Goal: Information Seeking & Learning: Check status

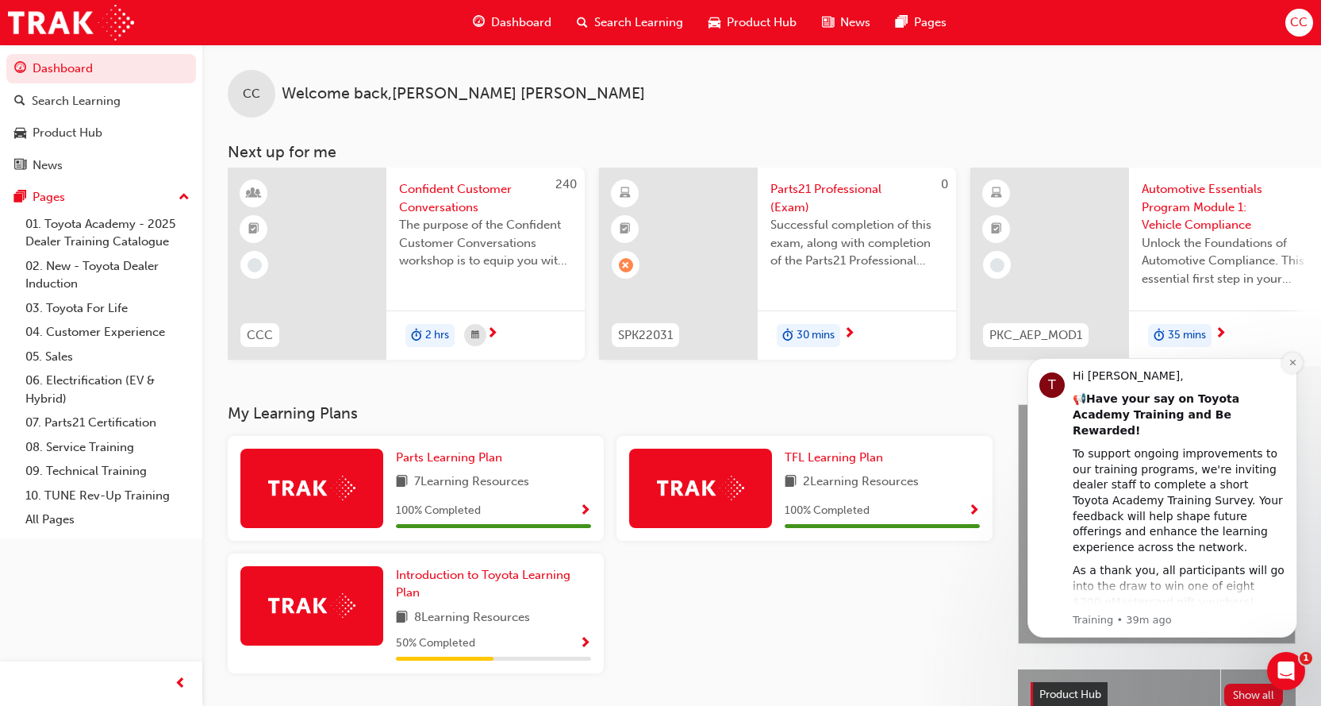
click at [1294, 361] on icon "Dismiss notification" at bounding box center [1293, 363] width 6 height 6
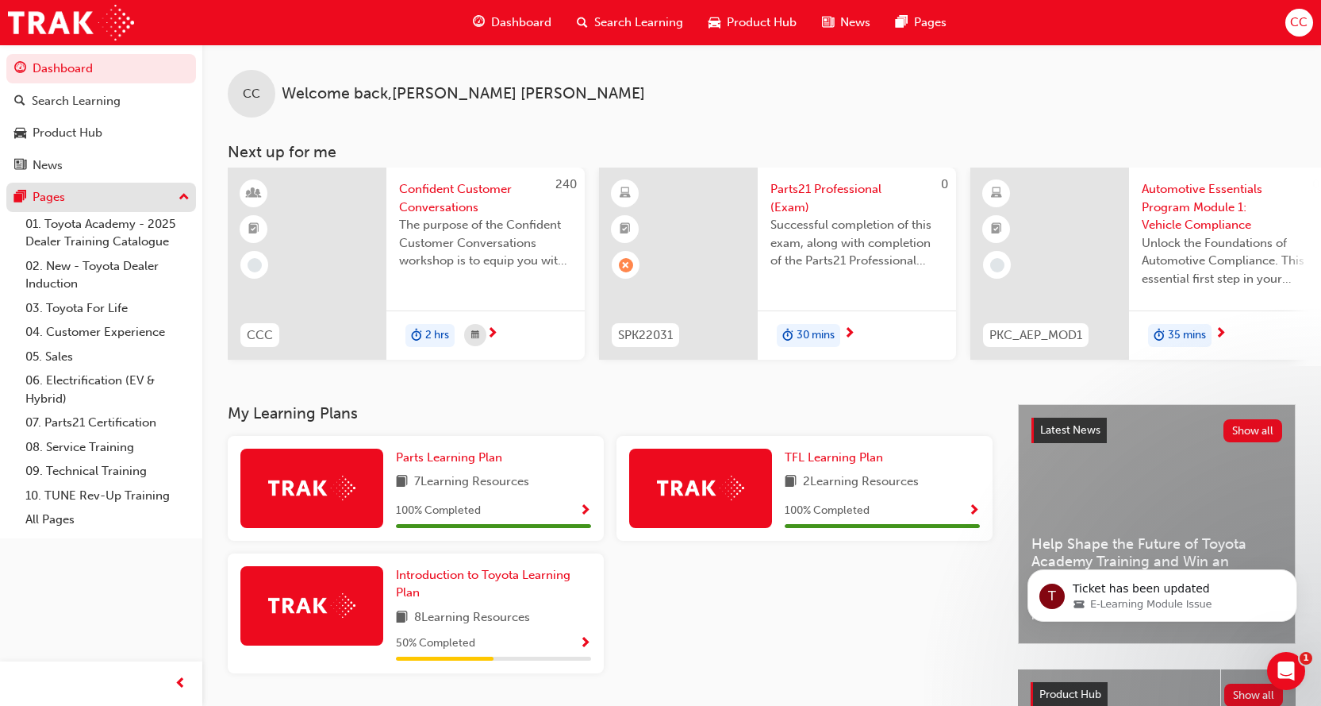
click at [75, 196] on div "Pages" at bounding box center [101, 197] width 174 height 20
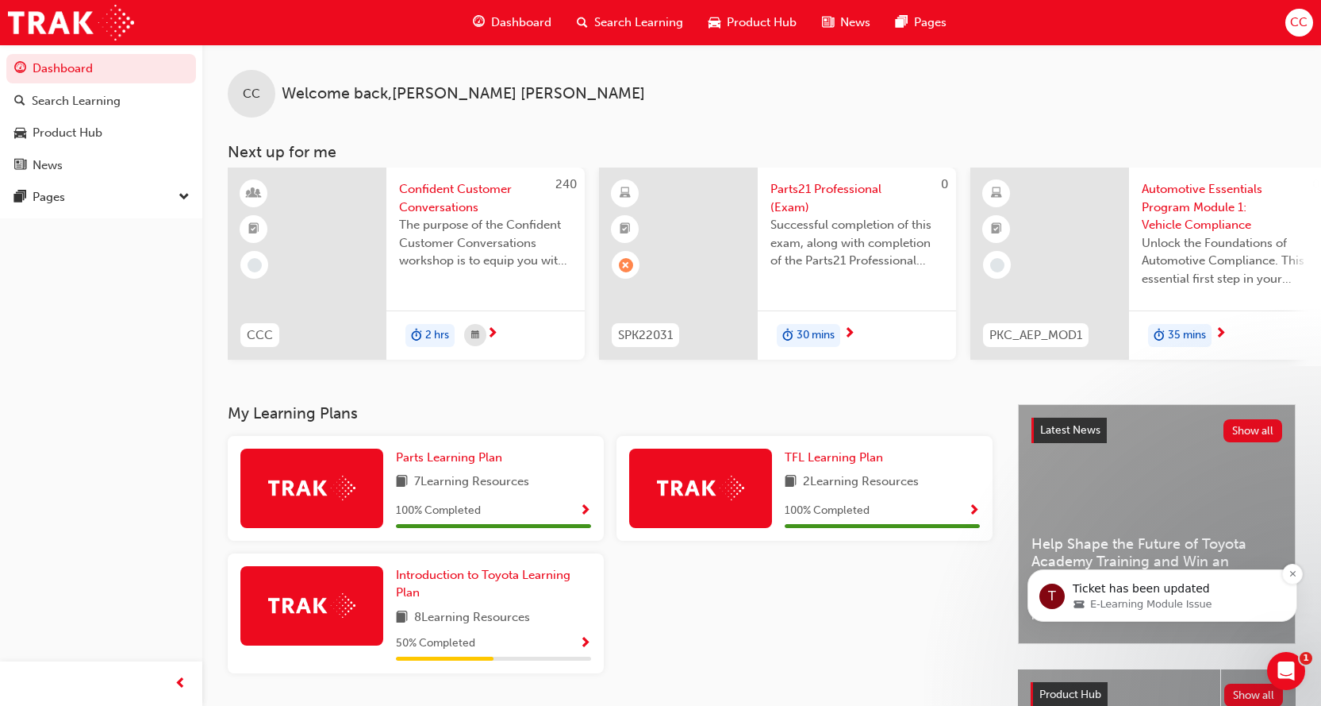
click at [1159, 590] on p "Ticket has been updated" at bounding box center [1175, 589] width 205 height 16
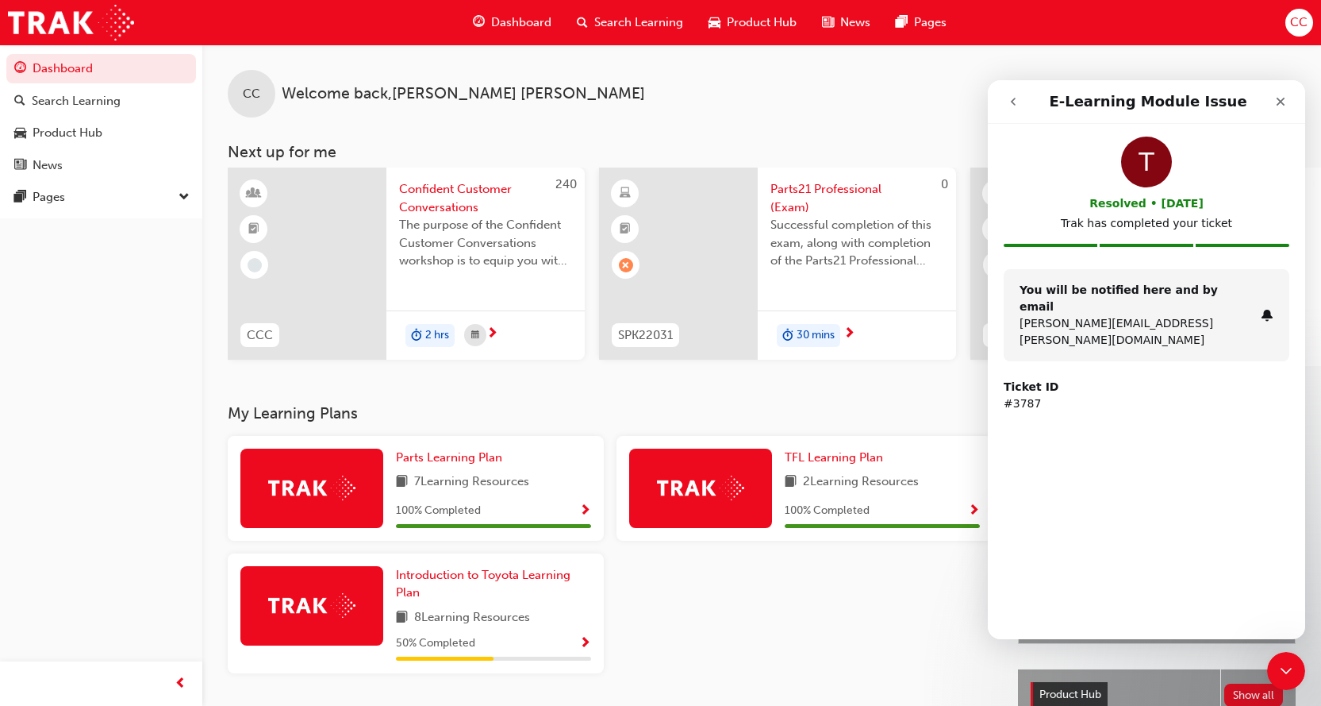
click at [1011, 102] on icon "go back" at bounding box center [1013, 101] width 13 height 13
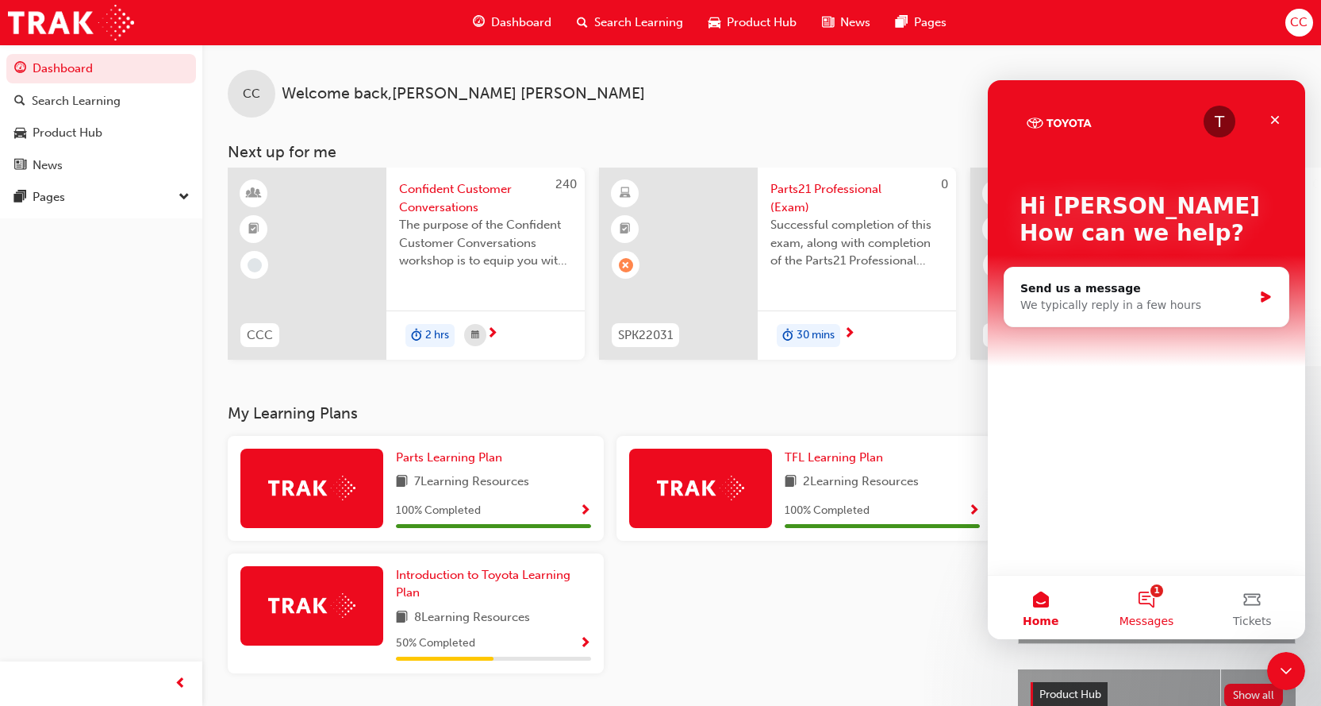
click at [1162, 600] on button "1 Messages" at bounding box center [1147, 606] width 106 height 63
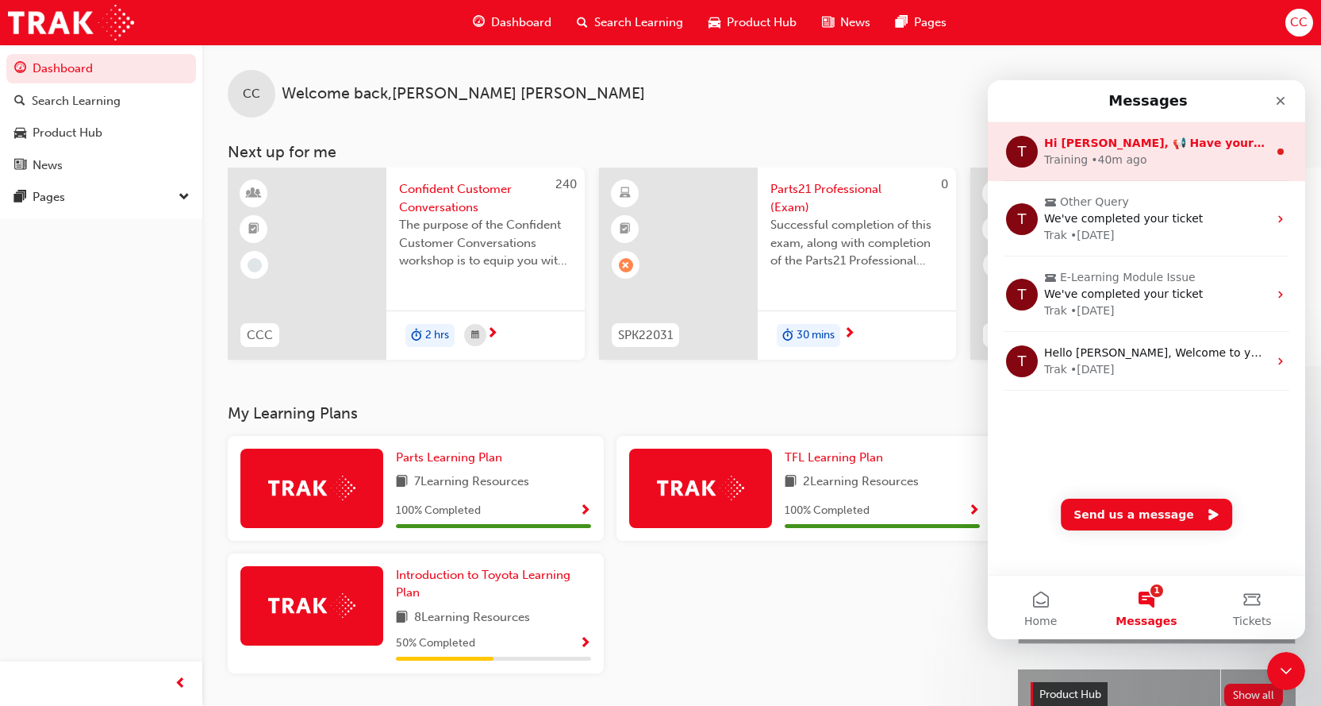
click at [1248, 156] on div "Training • 40m ago" at bounding box center [1156, 160] width 224 height 17
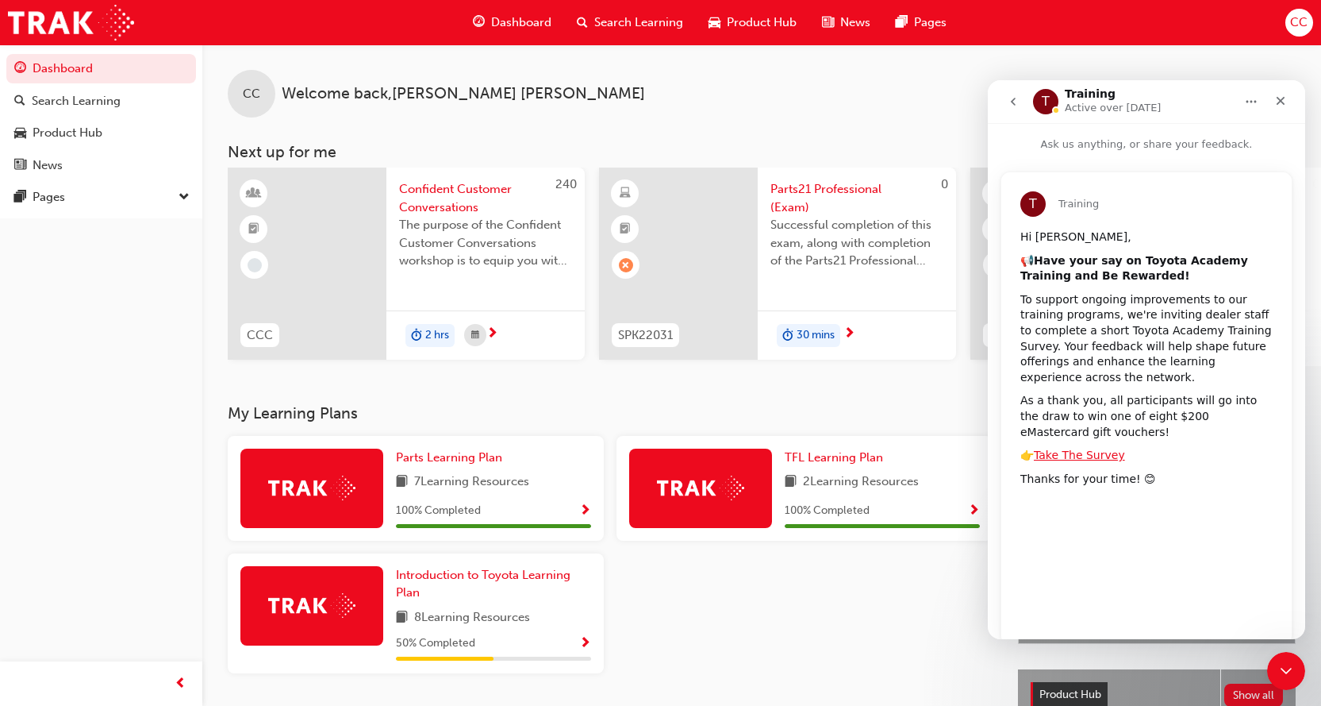
scroll to position [34, 0]
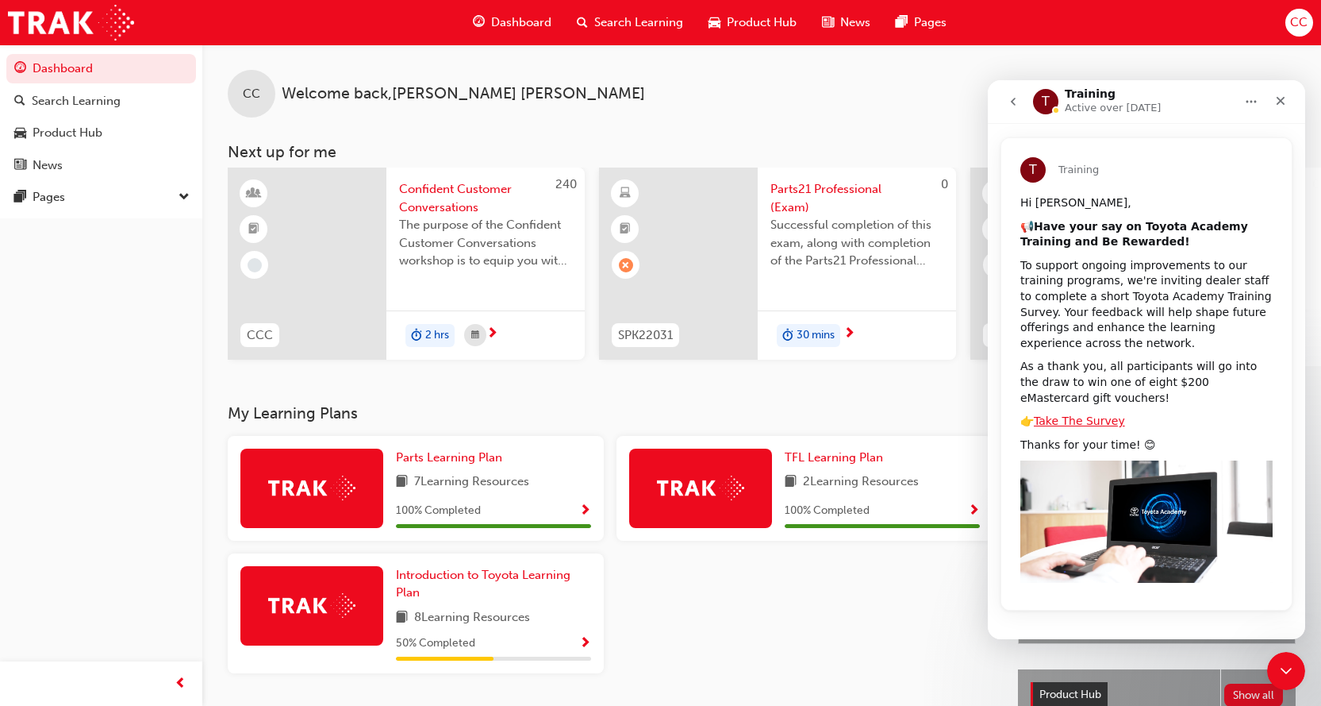
click at [1012, 98] on icon "go back" at bounding box center [1013, 101] width 13 height 13
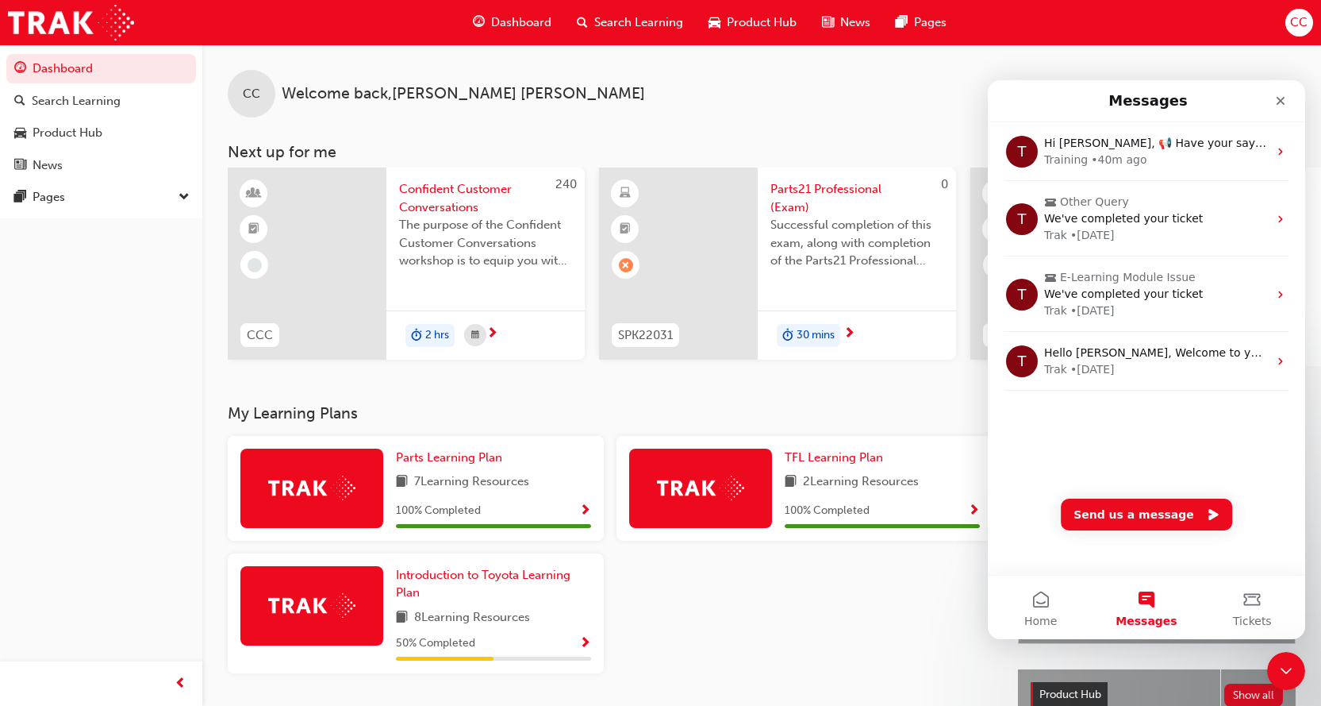
scroll to position [0, 0]
click at [1249, 615] on span "Tickets" at bounding box center [1252, 620] width 39 height 11
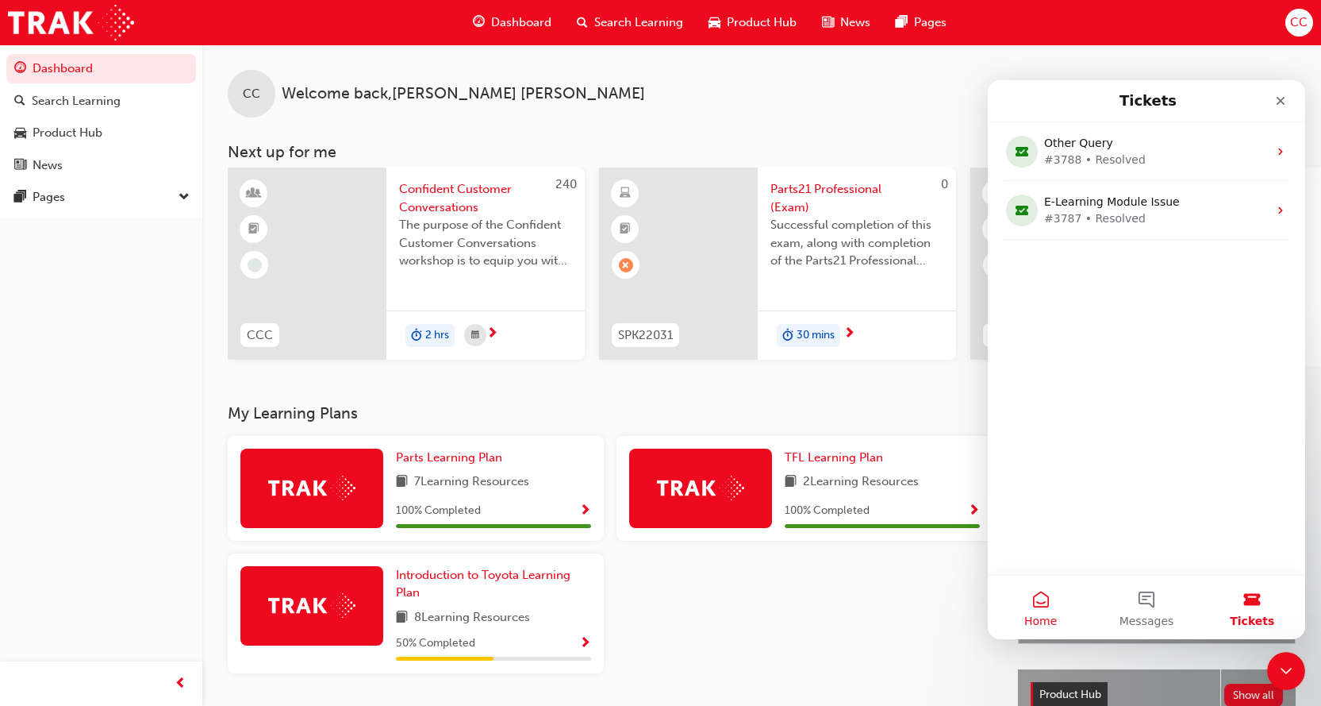
click at [1024, 601] on button "Home" at bounding box center [1041, 606] width 106 height 63
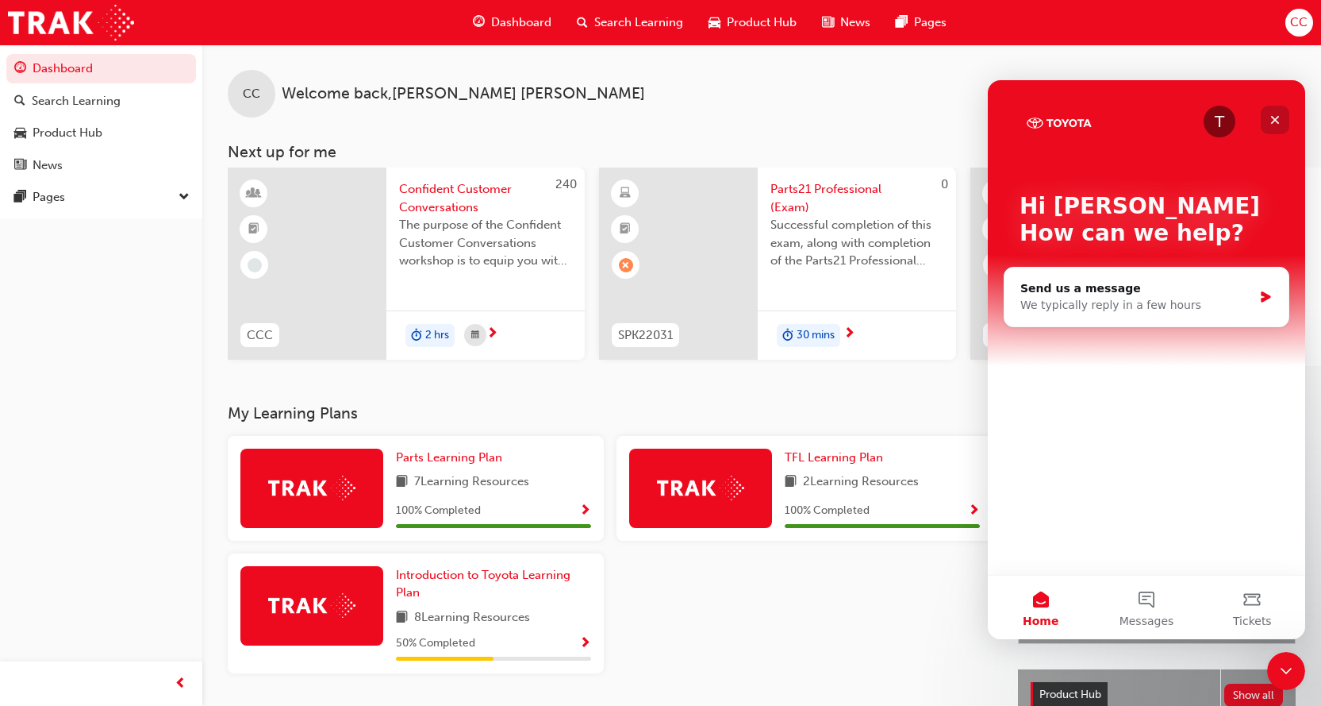
click at [1267, 115] on div "Close" at bounding box center [1275, 120] width 29 height 29
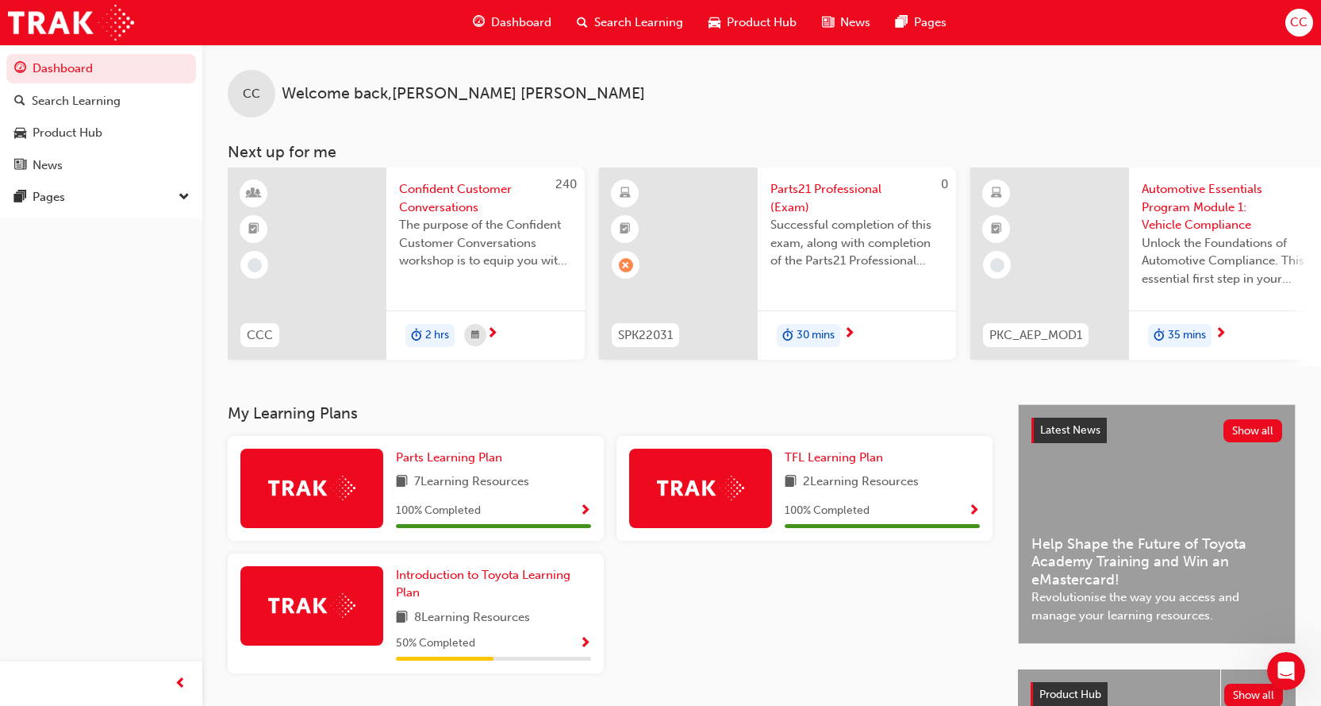
click at [973, 115] on div "CC Welcome back , Colin Cowan" at bounding box center [761, 80] width 1119 height 73
